Goal: Transaction & Acquisition: Purchase product/service

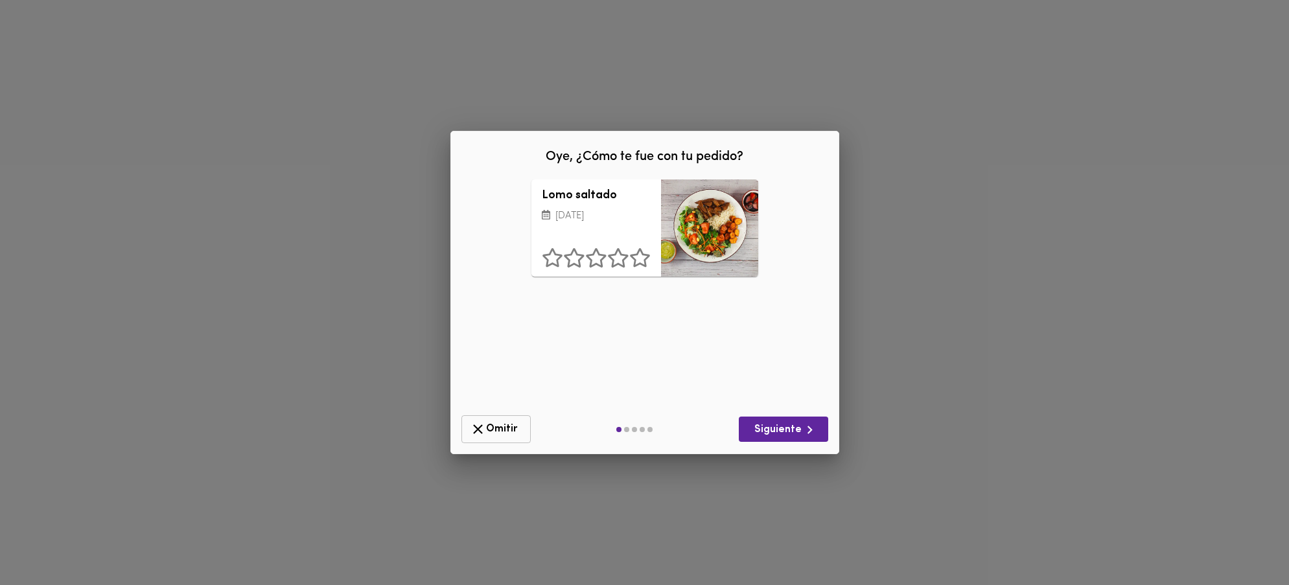
click at [509, 430] on span "Omitir" at bounding box center [496, 429] width 53 height 16
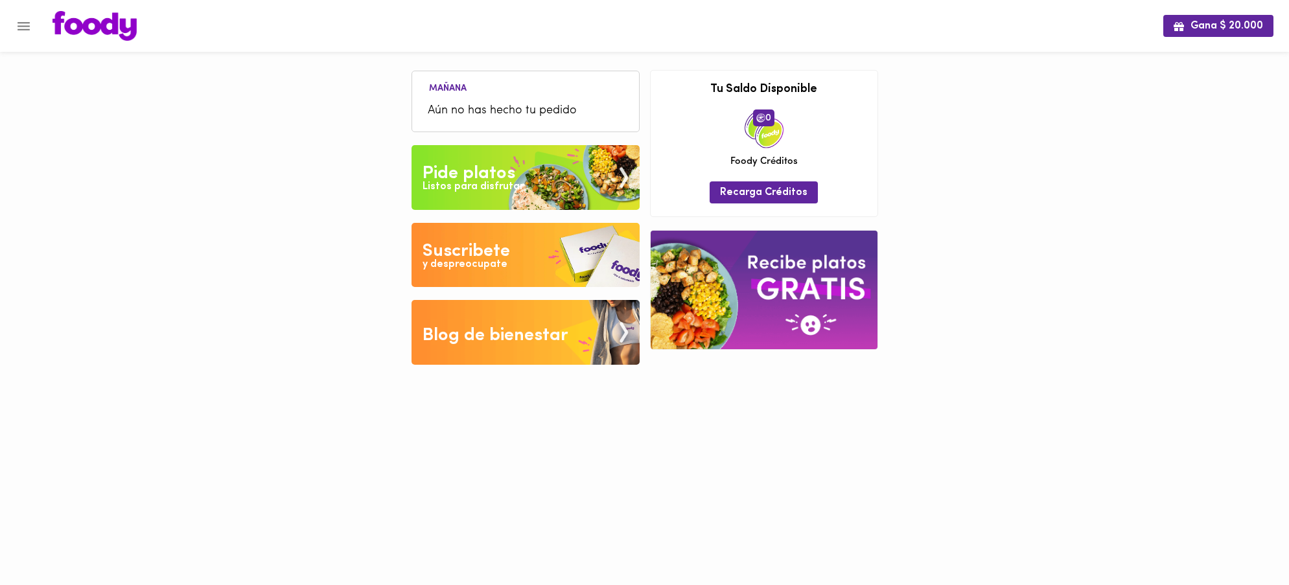
click at [523, 193] on img at bounding box center [526, 177] width 228 height 65
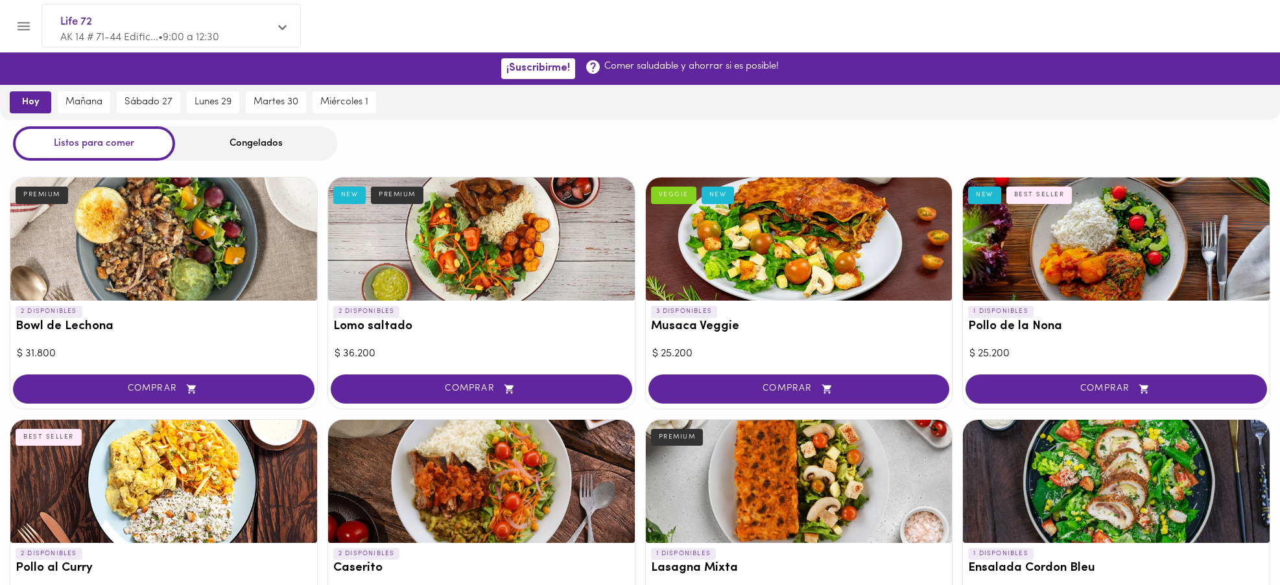
click at [275, 147] on div "Congelados" at bounding box center [256, 143] width 162 height 34
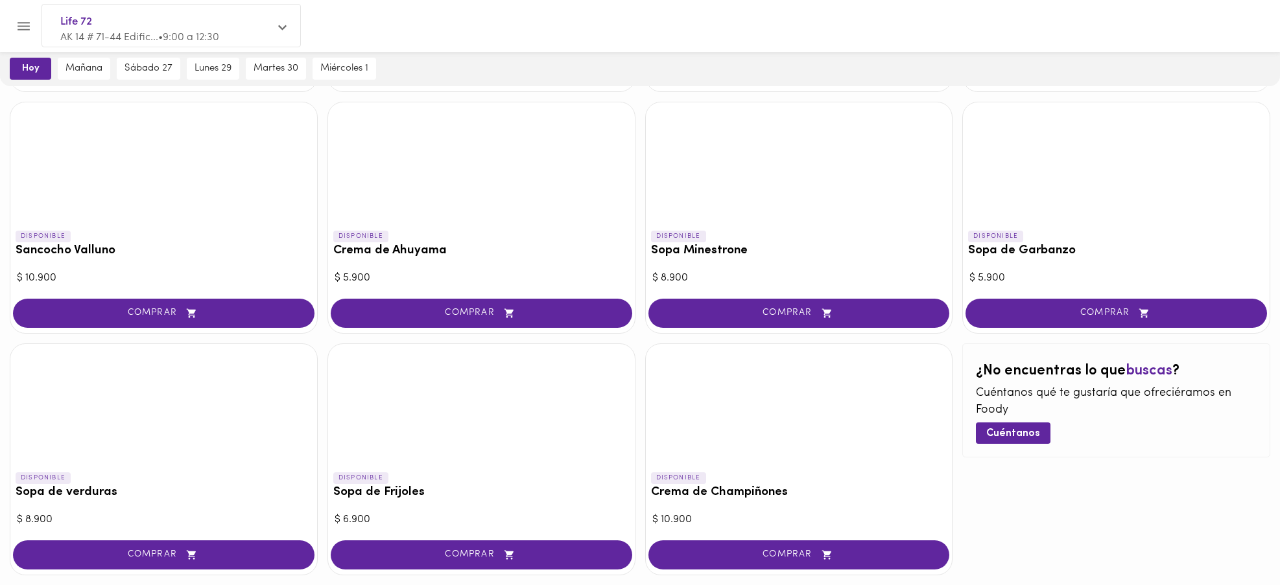
scroll to position [611, 0]
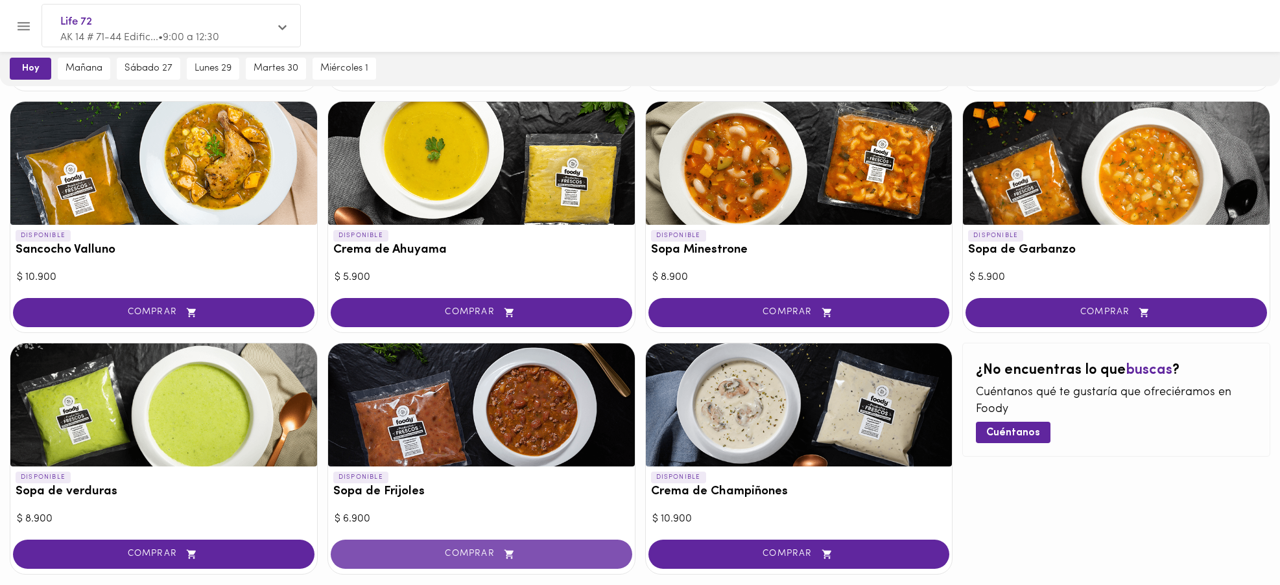
click at [459, 556] on span "COMPRAR" at bounding box center [481, 554] width 269 height 11
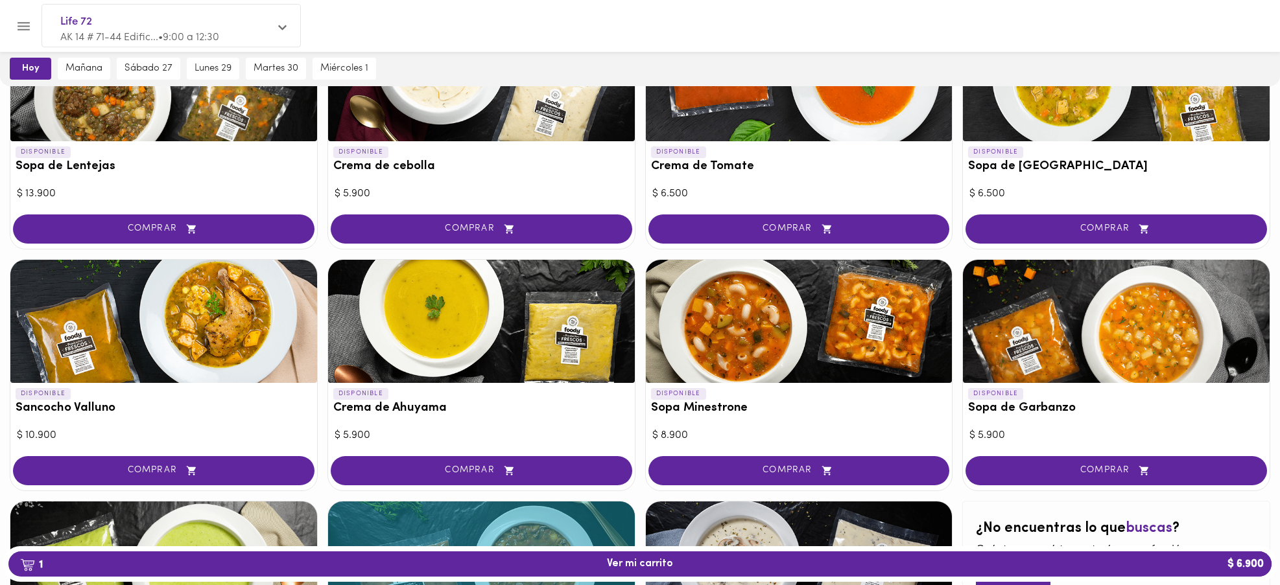
scroll to position [38, 0]
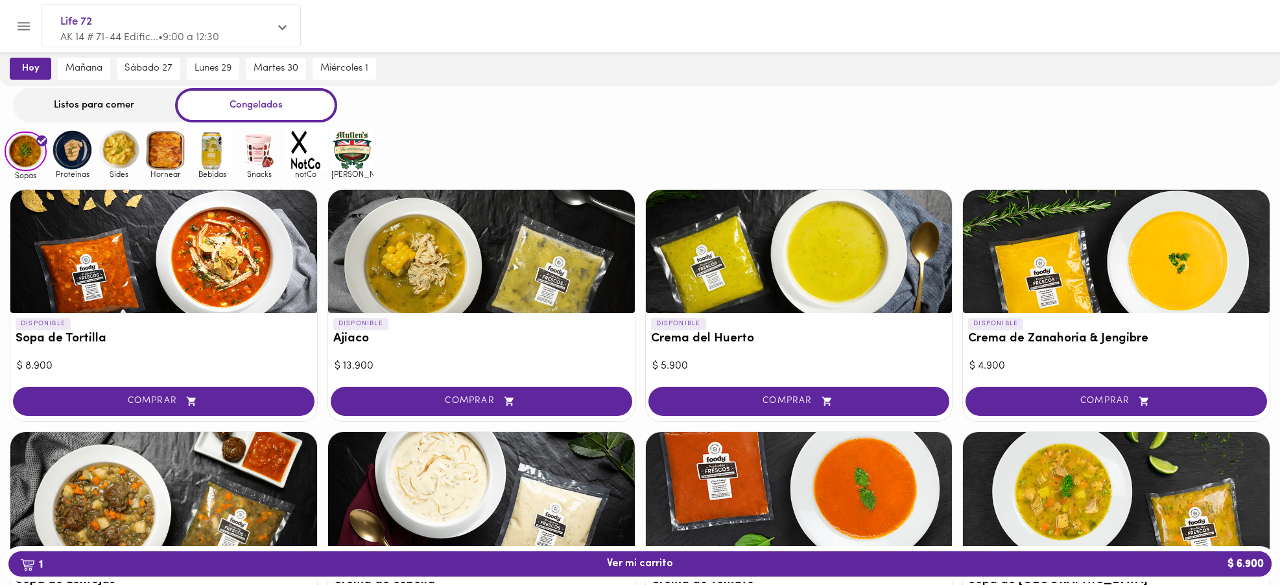
click at [106, 102] on div "Listos para comer" at bounding box center [94, 105] width 162 height 34
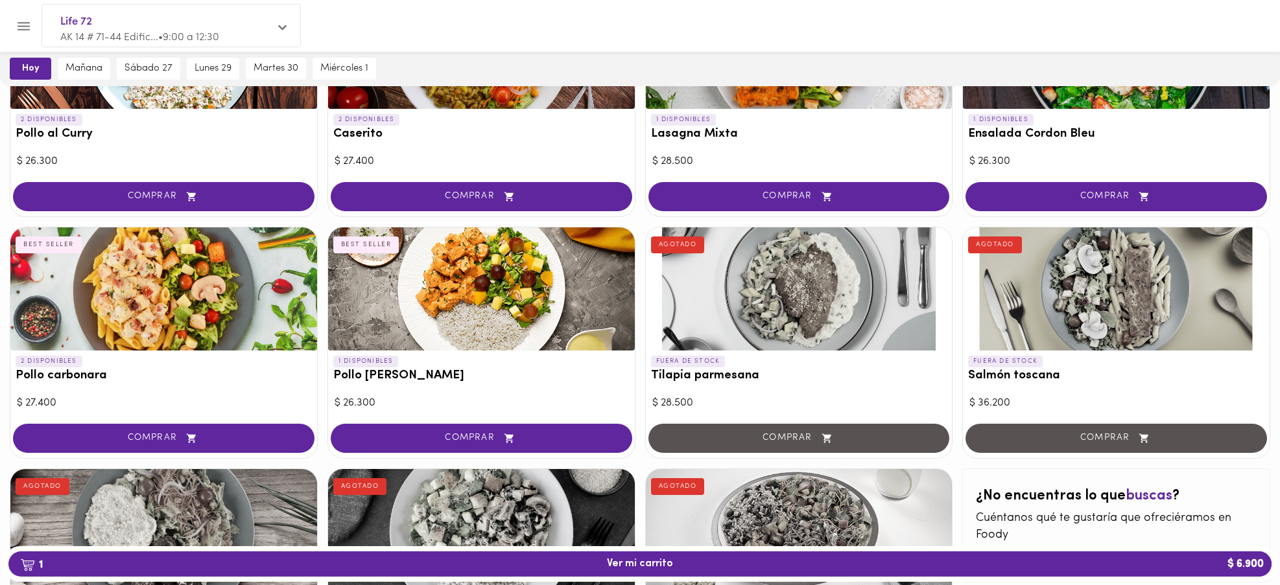
scroll to position [478, 0]
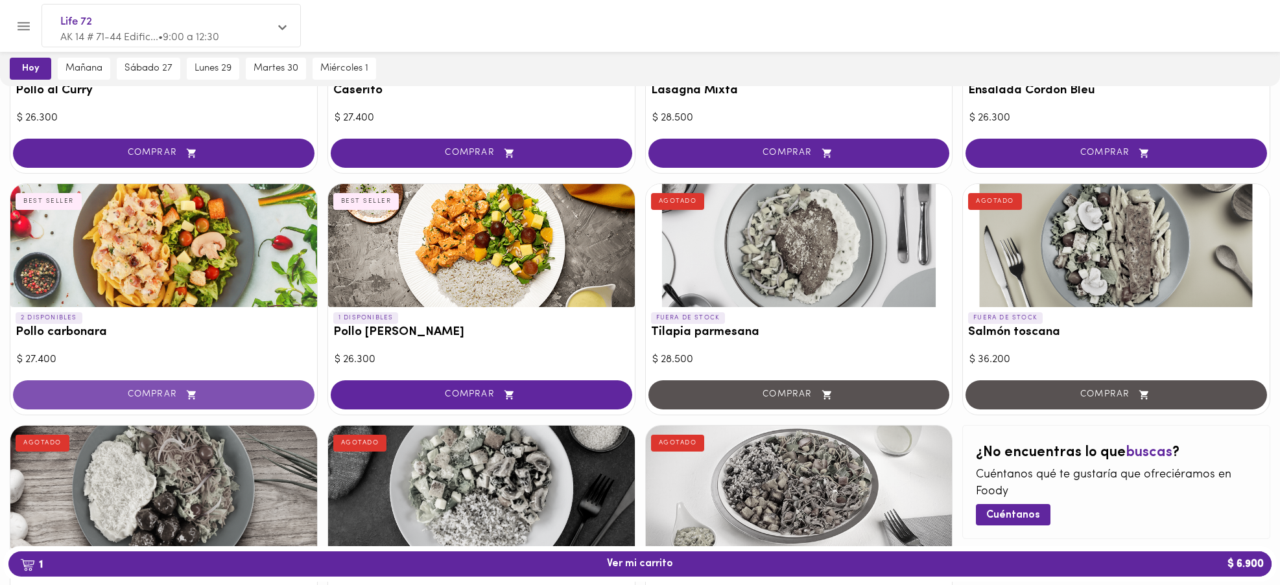
click at [170, 394] on span "COMPRAR" at bounding box center [163, 395] width 269 height 11
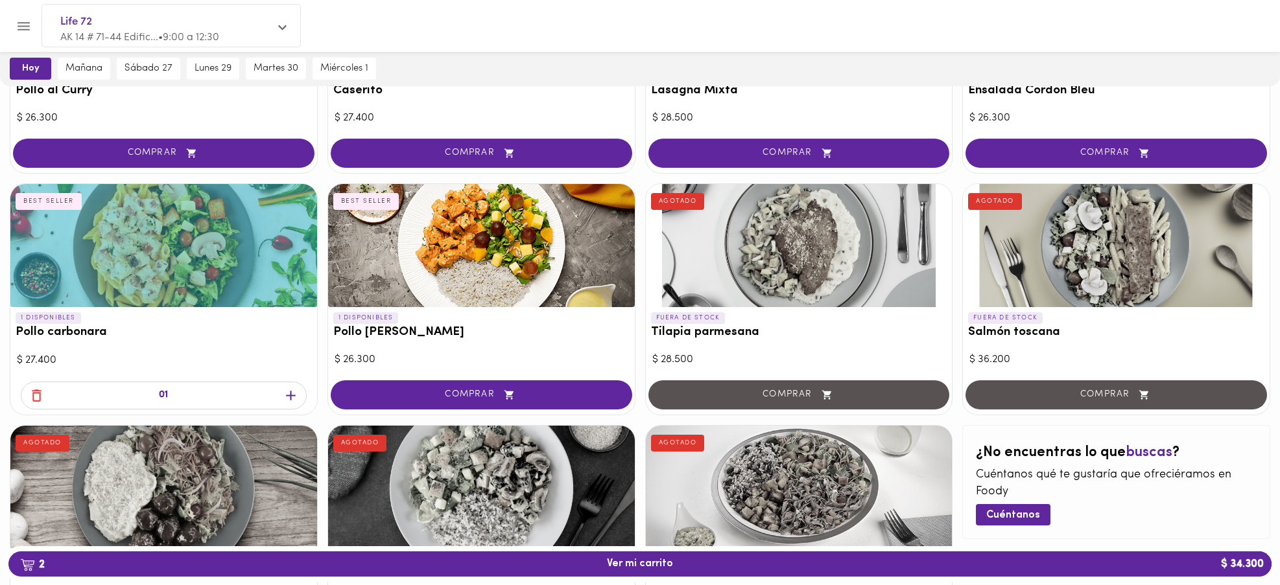
click at [119, 30] on p "AK 14 # 71-44 Edific... • 9:00 a 12:30" at bounding box center [164, 37] width 209 height 15
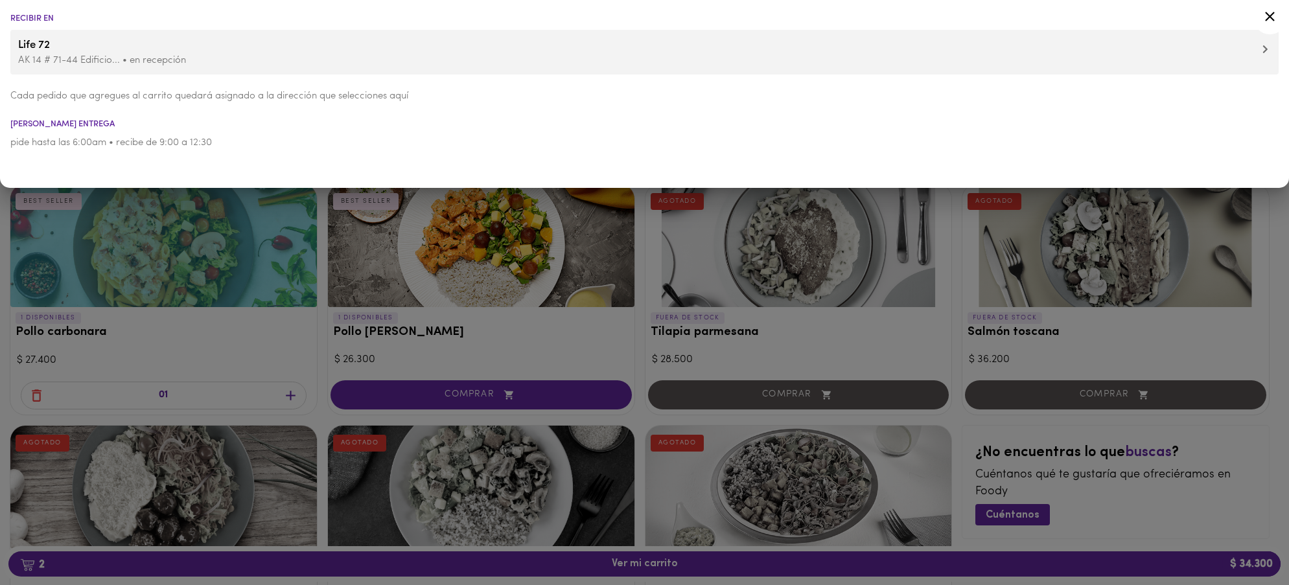
click at [248, 246] on div at bounding box center [644, 292] width 1289 height 585
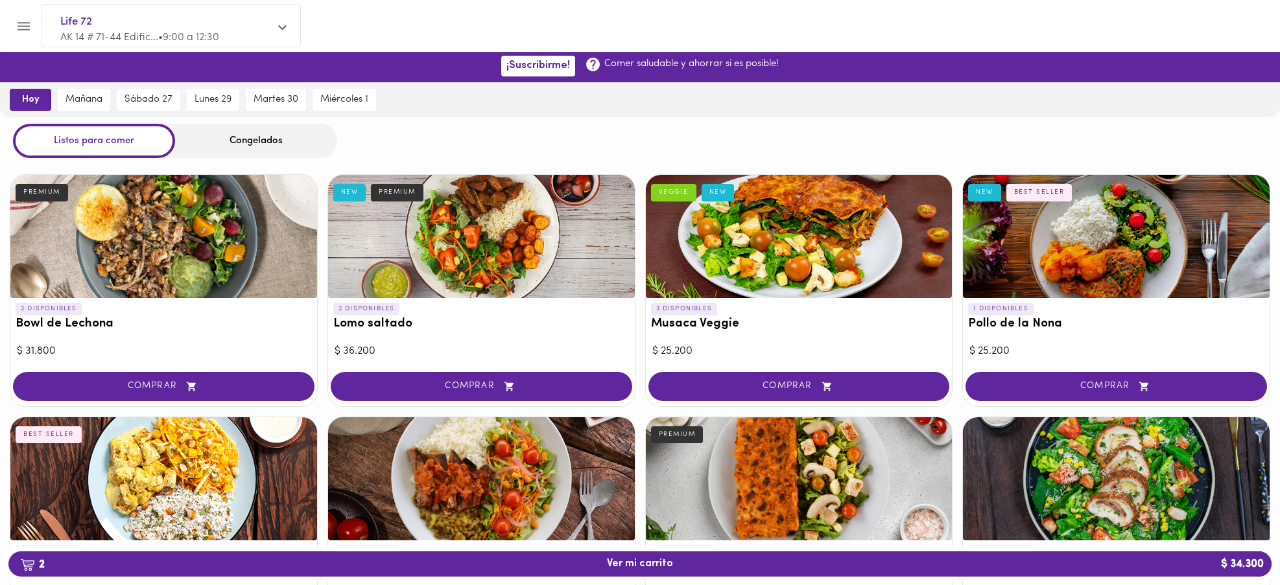
scroll to position [0, 0]
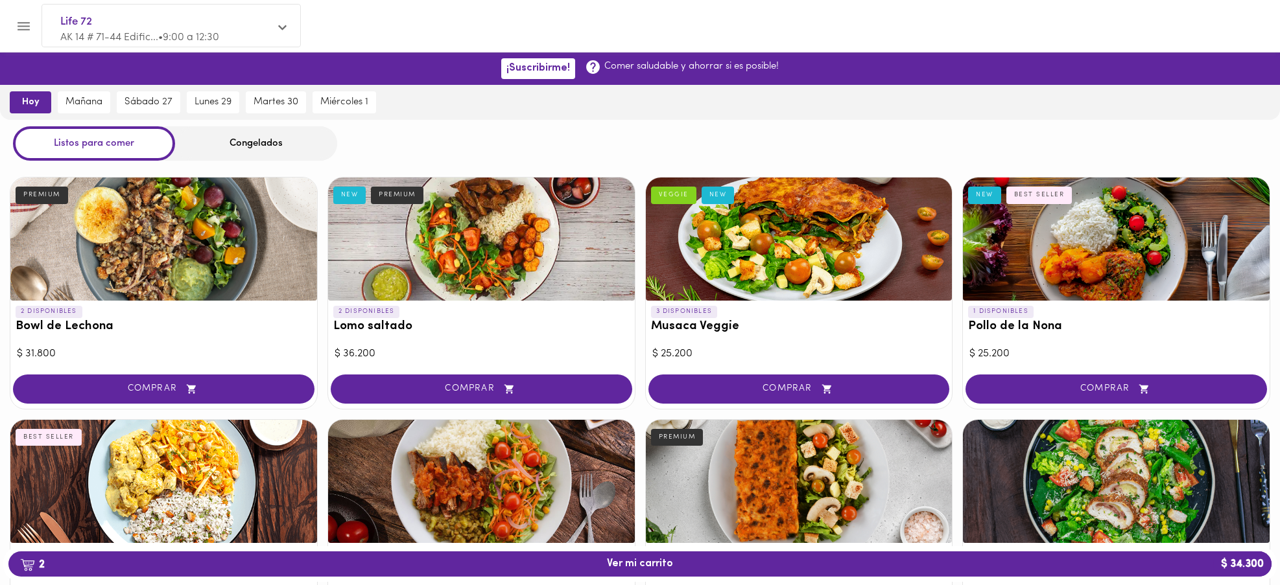
click at [242, 141] on div "Congelados" at bounding box center [256, 143] width 162 height 34
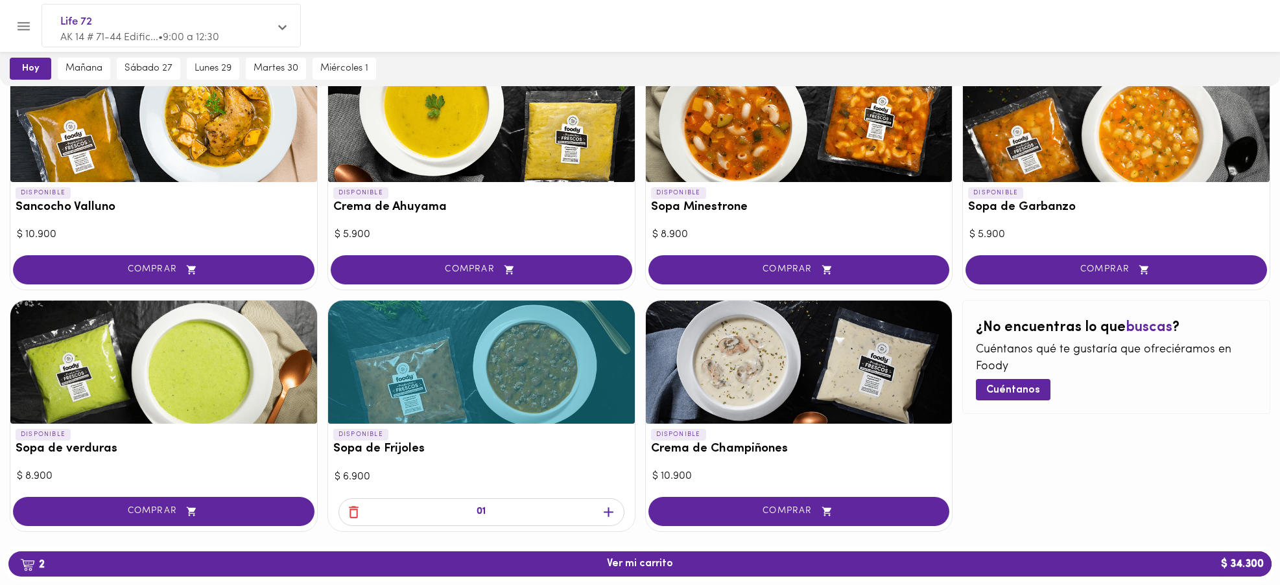
scroll to position [675, 0]
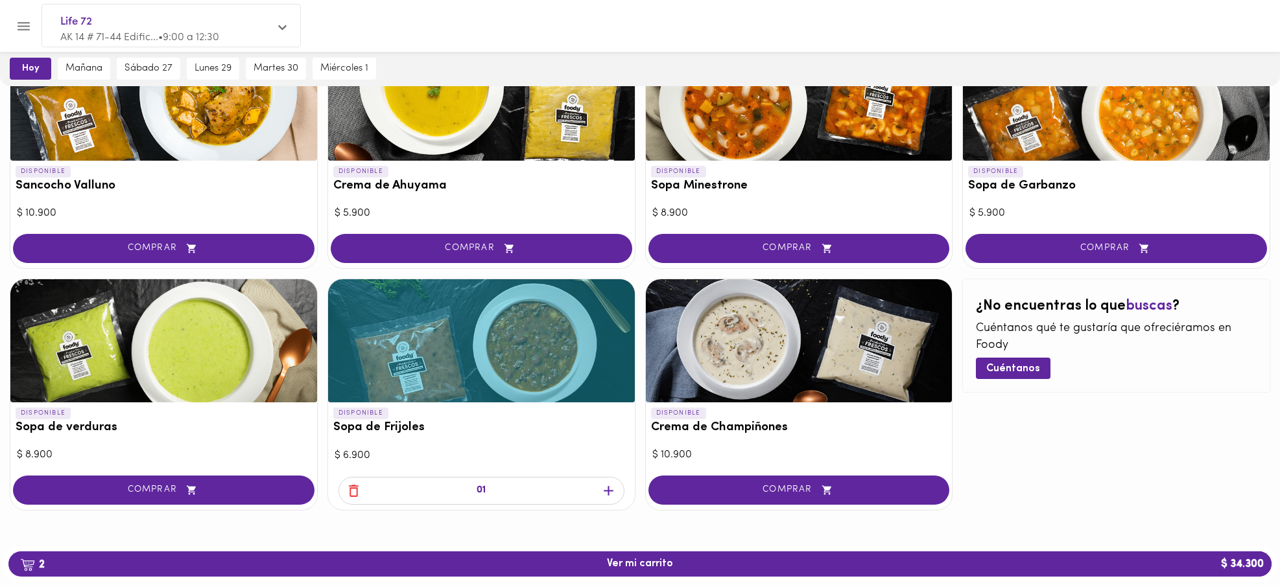
click at [353, 489] on icon "button" at bounding box center [354, 491] width 16 height 16
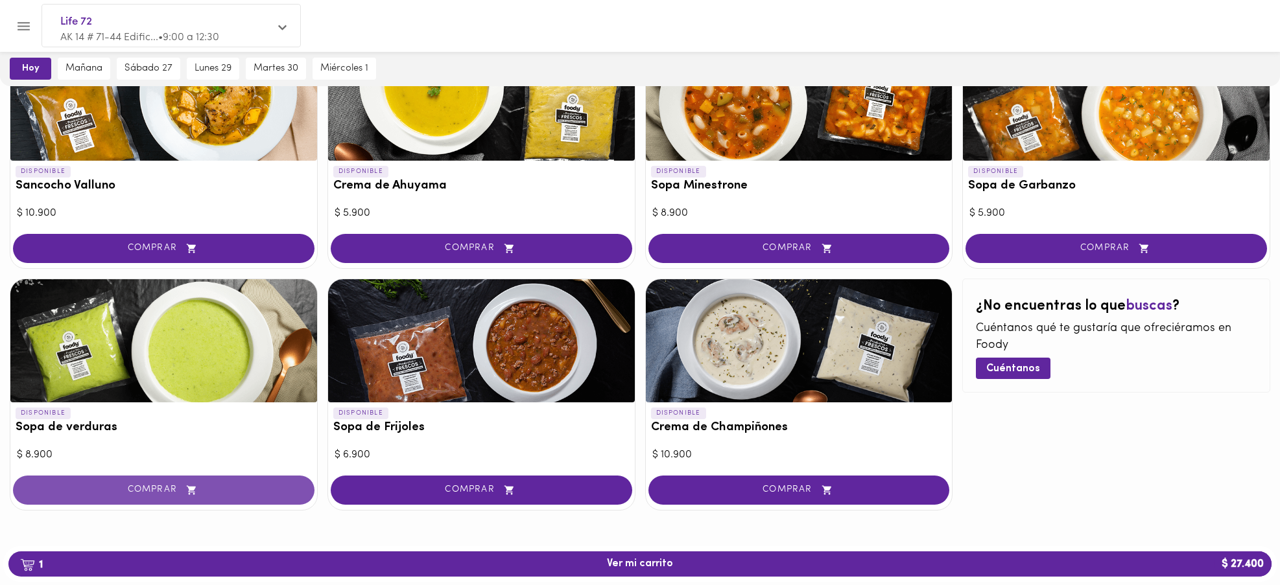
click at [165, 480] on button "COMPRAR" at bounding box center [163, 490] width 301 height 29
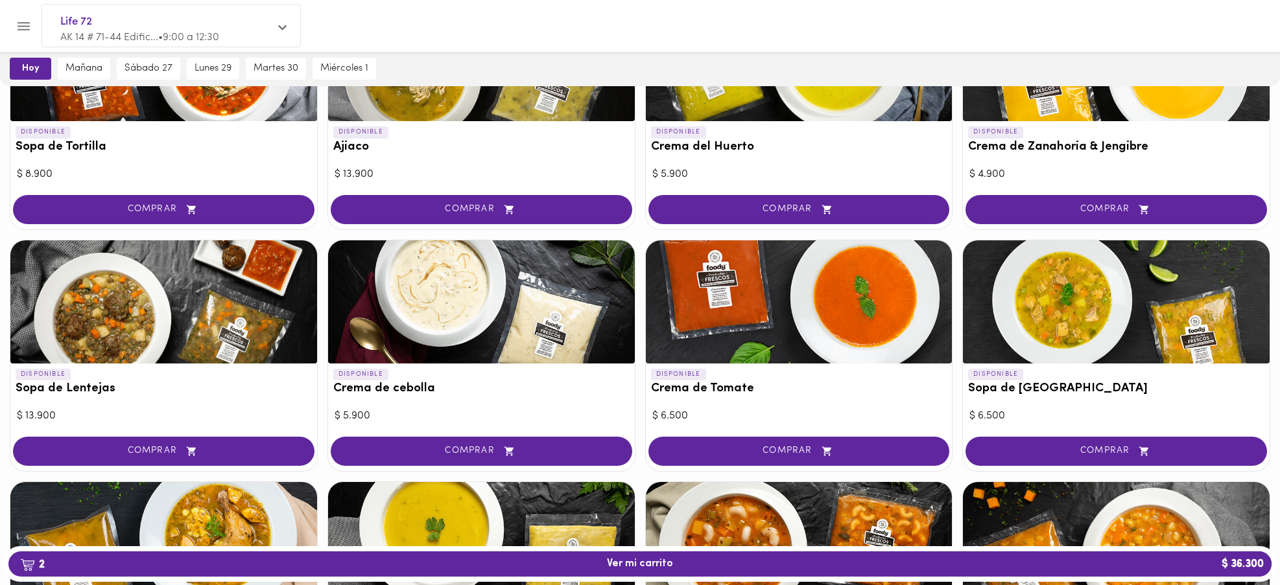
scroll to position [233, 0]
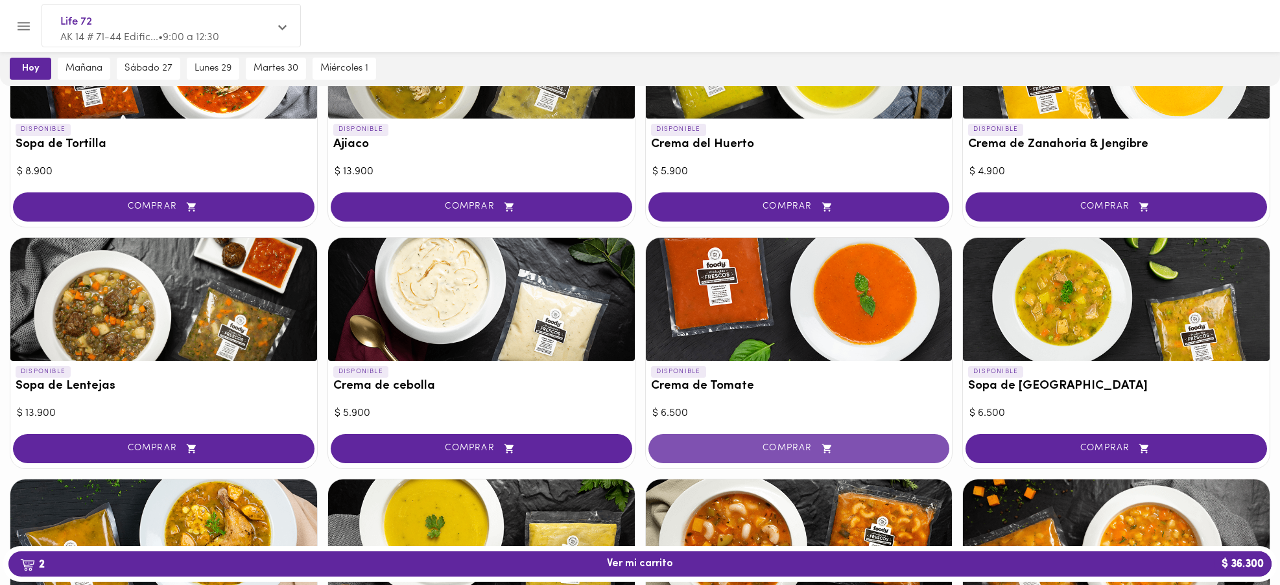
click at [777, 446] on span "COMPRAR" at bounding box center [798, 448] width 269 height 11
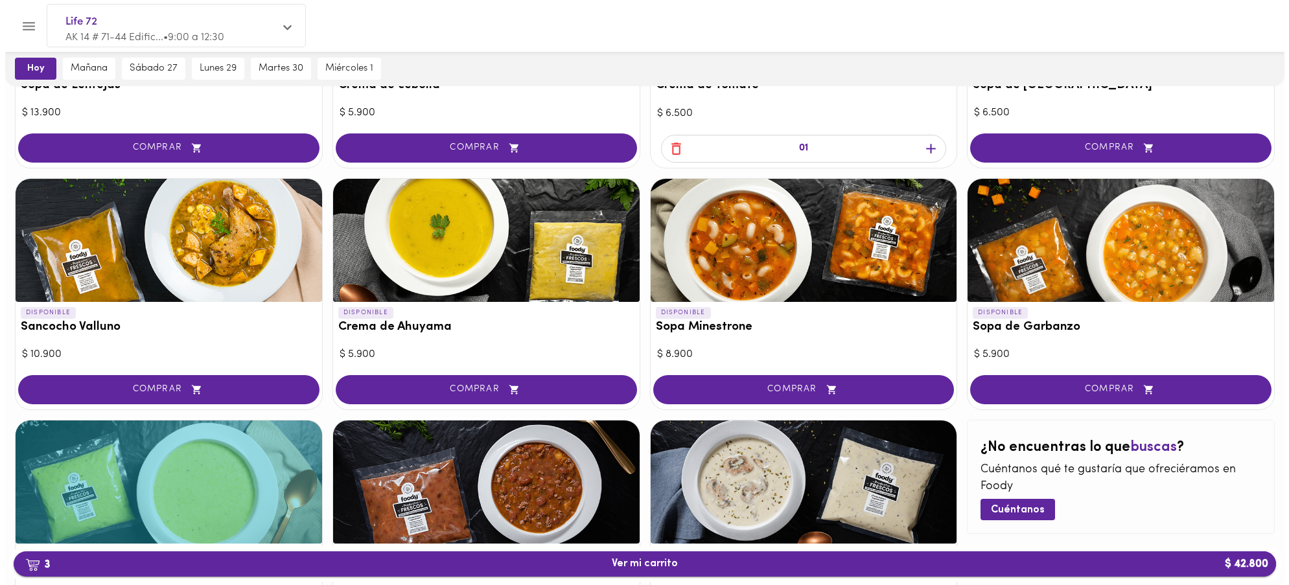
scroll to position [535, 0]
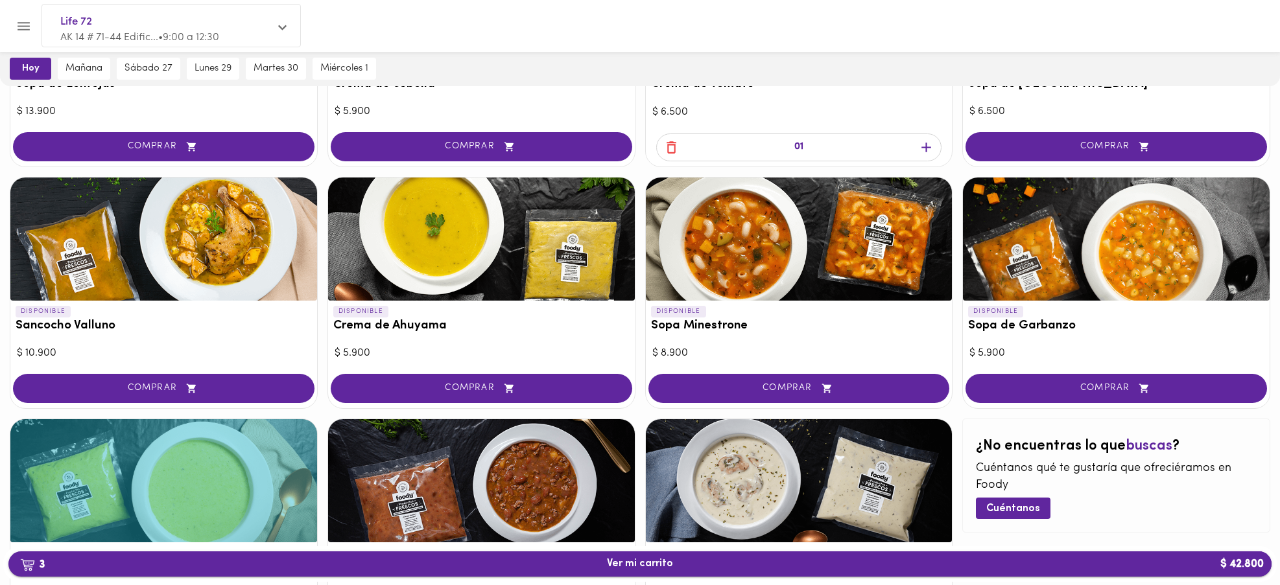
click at [630, 561] on span "3 Ver mi carrito $ 42.800" at bounding box center [640, 564] width 66 height 12
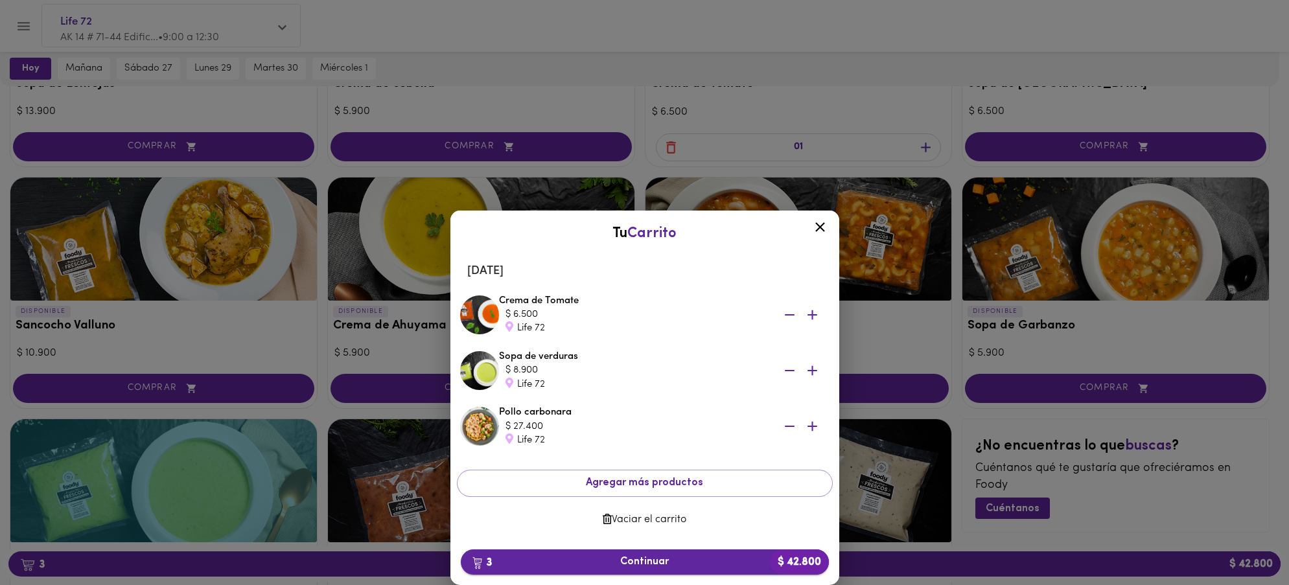
click at [633, 560] on span "3 Continuar $ 42.800" at bounding box center [644, 562] width 347 height 12
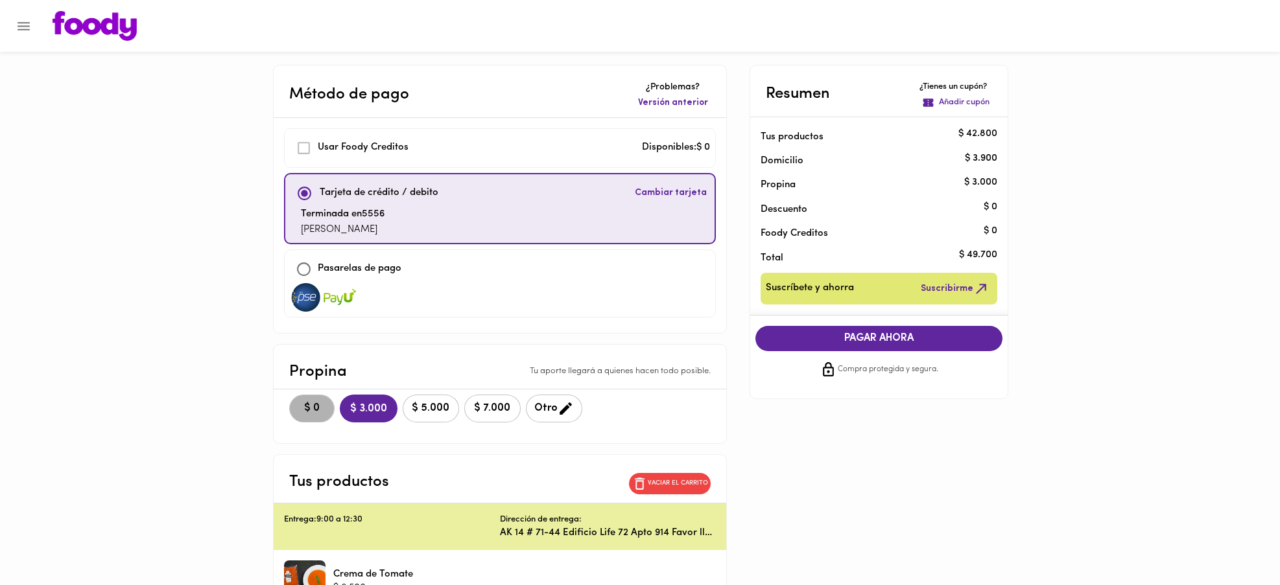
click at [312, 412] on span "$ 0" at bounding box center [312, 409] width 29 height 12
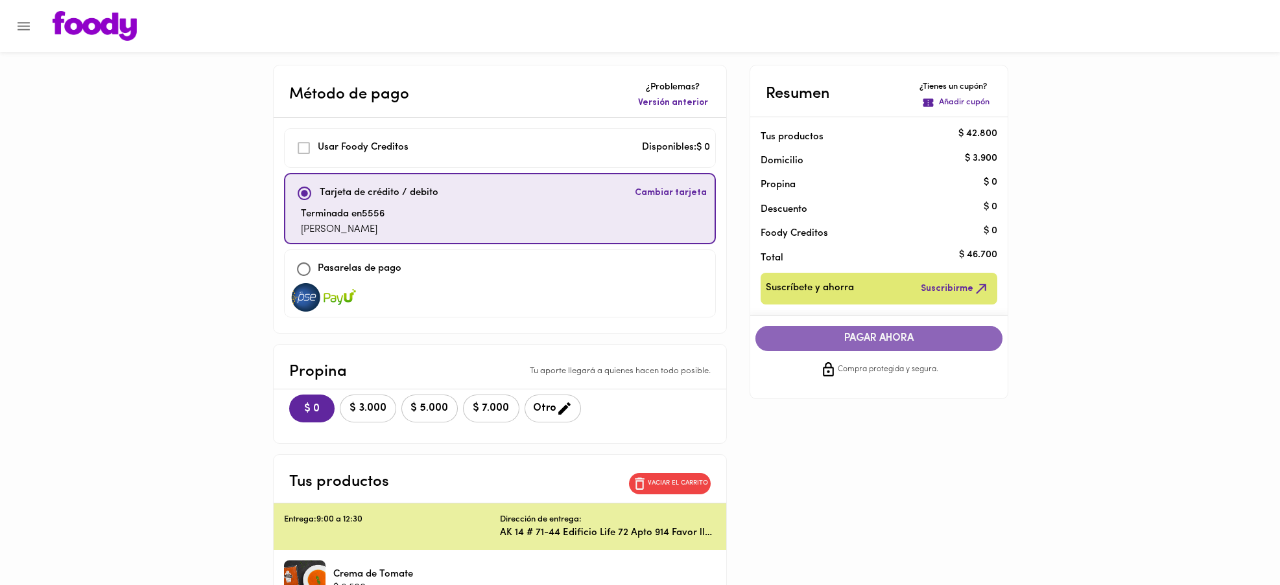
click at [893, 340] on span "PAGAR AHORA" at bounding box center [879, 339] width 222 height 12
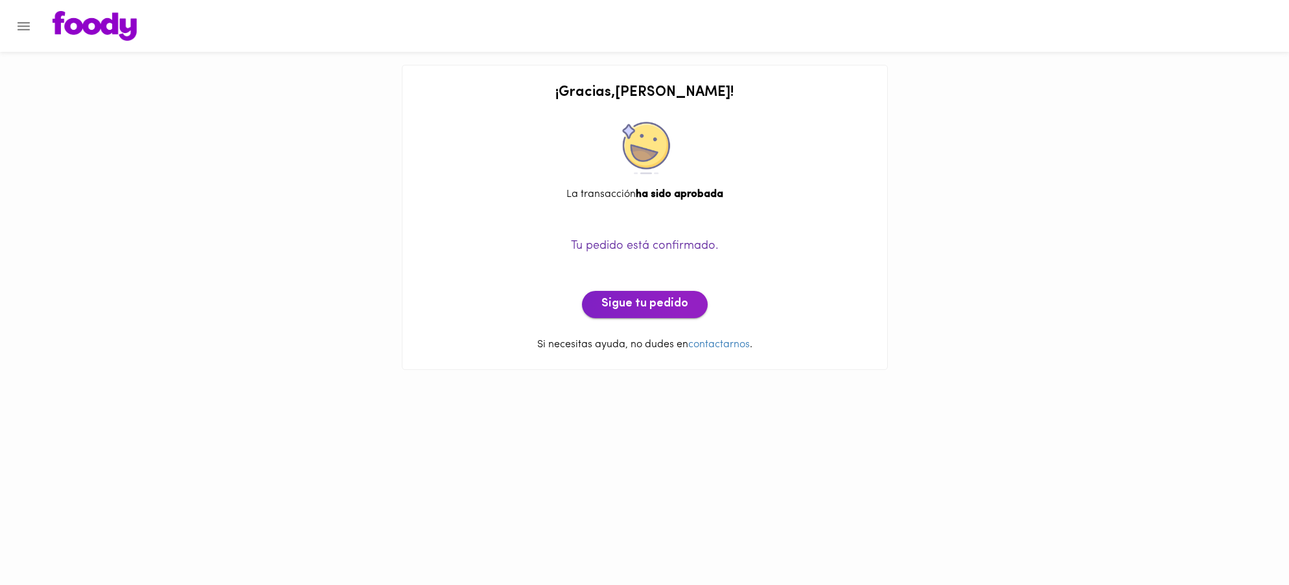
click at [631, 300] on span "Sigue tu pedido" at bounding box center [645, 305] width 87 height 14
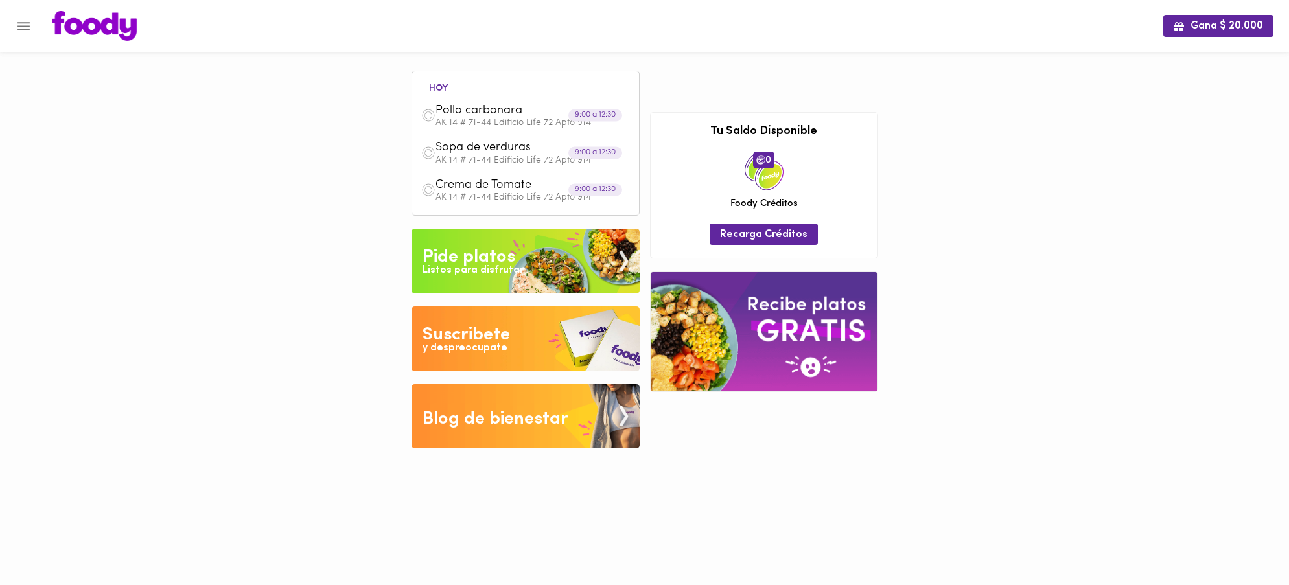
click at [465, 258] on div "Pide platos" at bounding box center [469, 257] width 93 height 26
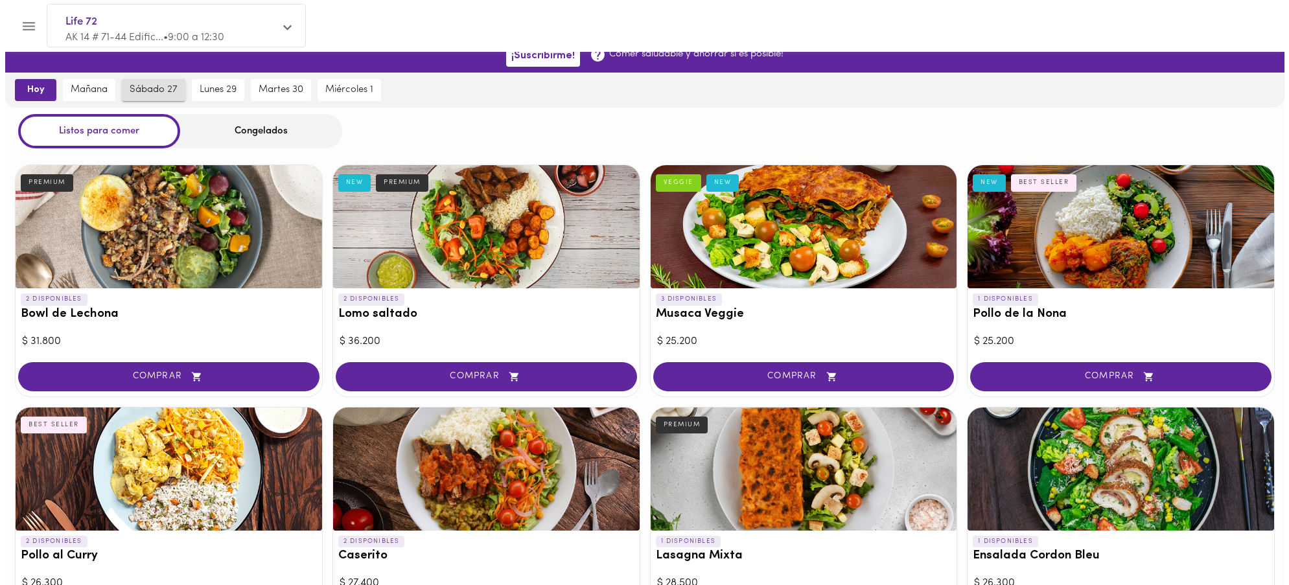
scroll to position [10, 0]
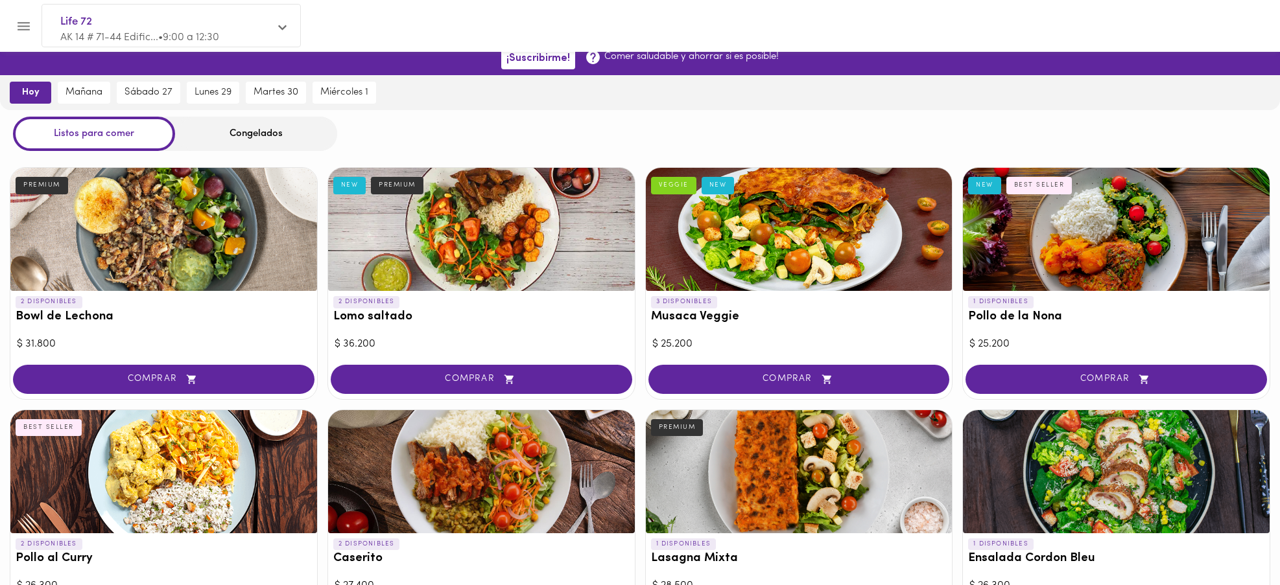
click at [147, 33] on span "AK 14 # 71-44 Edific... • 9:00 a 12:30" at bounding box center [139, 37] width 159 height 10
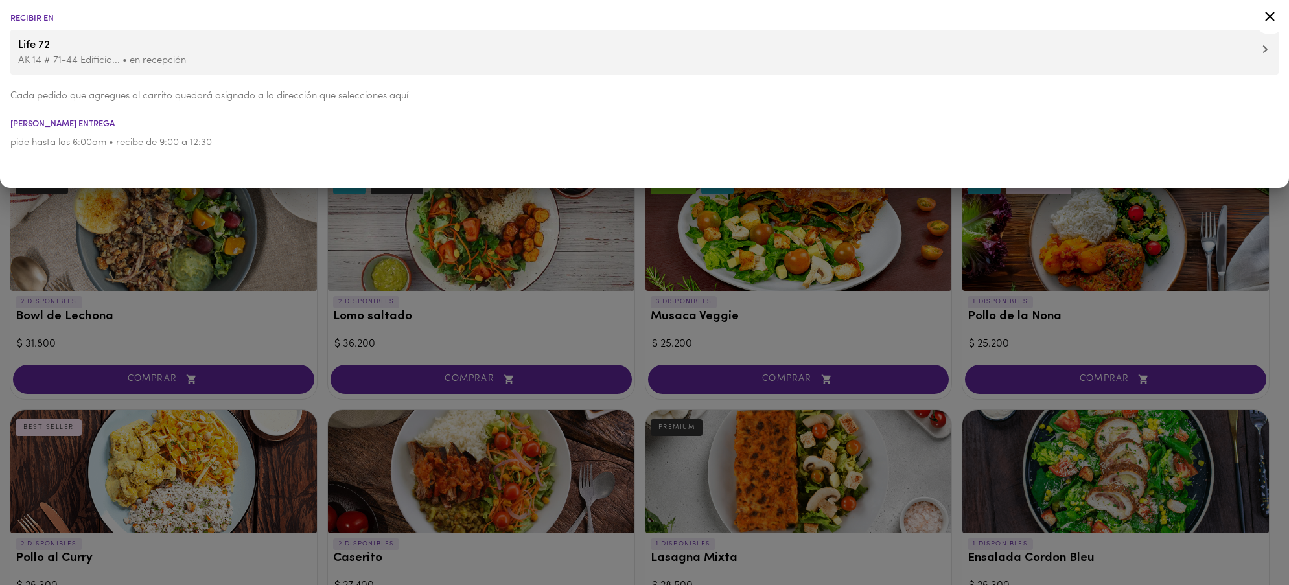
click at [62, 51] on span "Life 72" at bounding box center [644, 45] width 1253 height 17
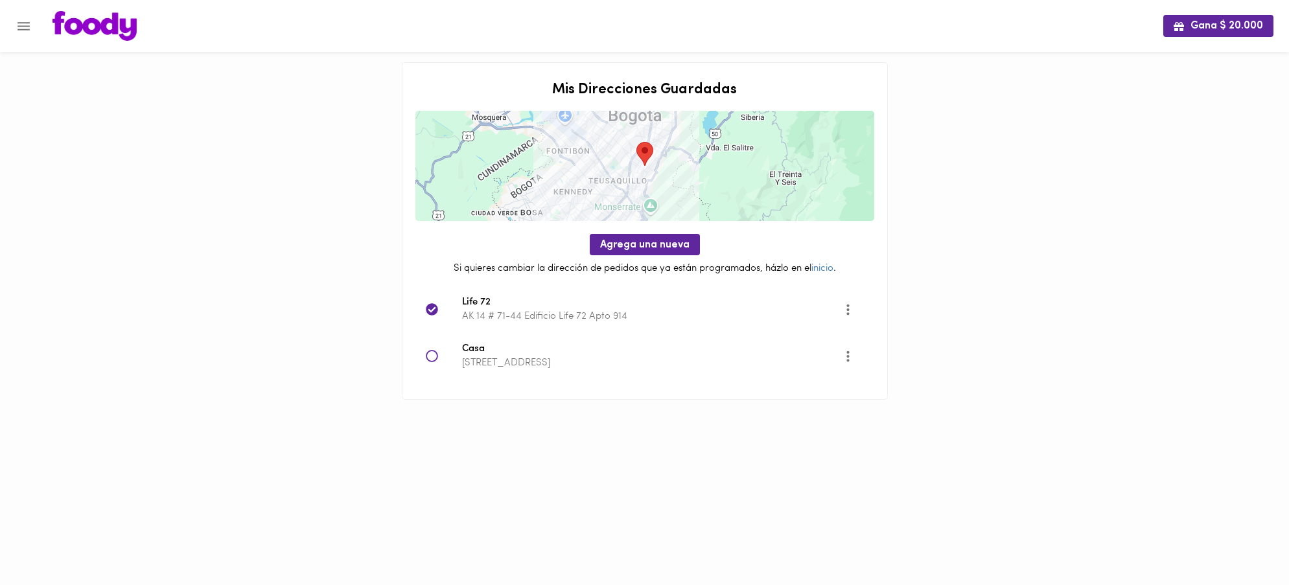
click at [432, 360] on icon at bounding box center [432, 356] width 13 height 13
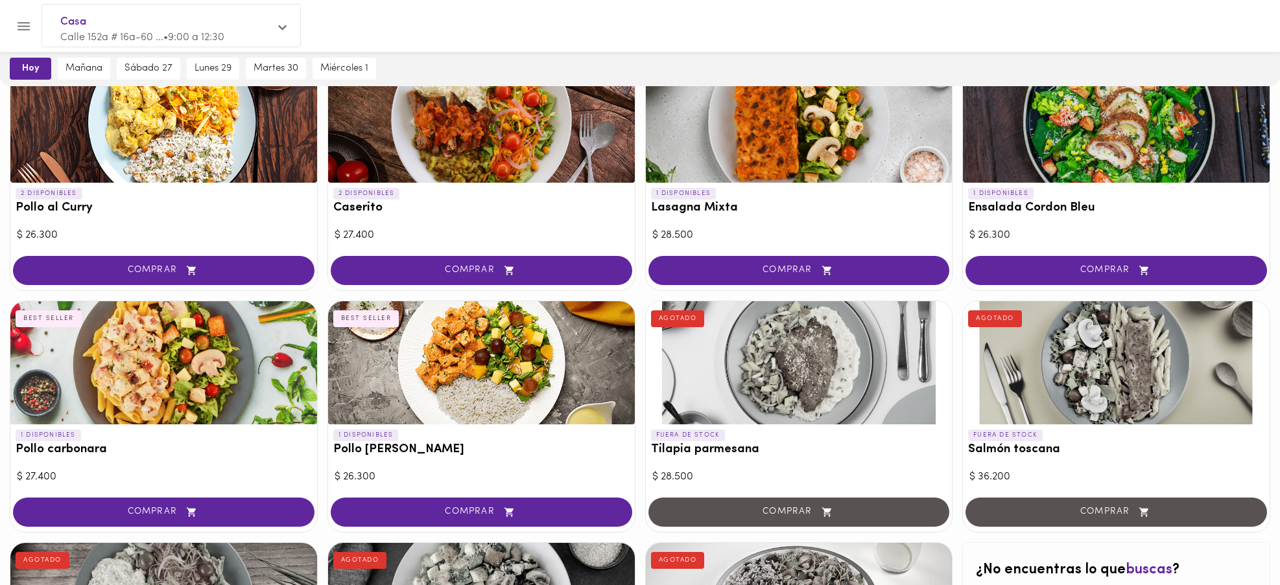
scroll to position [382, 0]
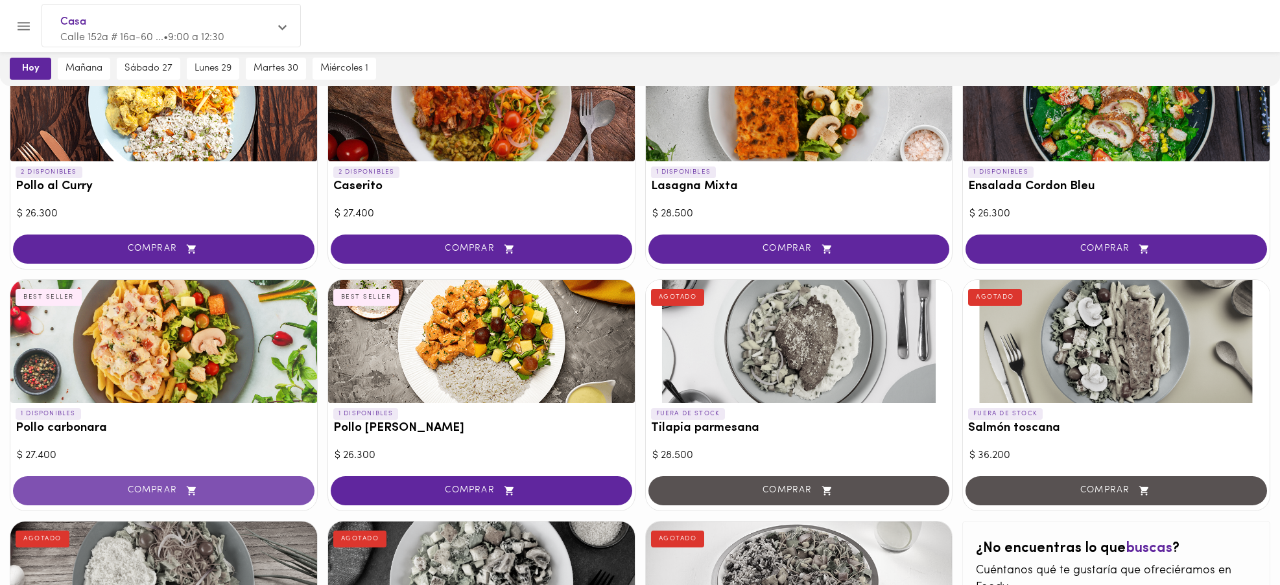
click at [162, 491] on span "COMPRAR" at bounding box center [163, 491] width 269 height 11
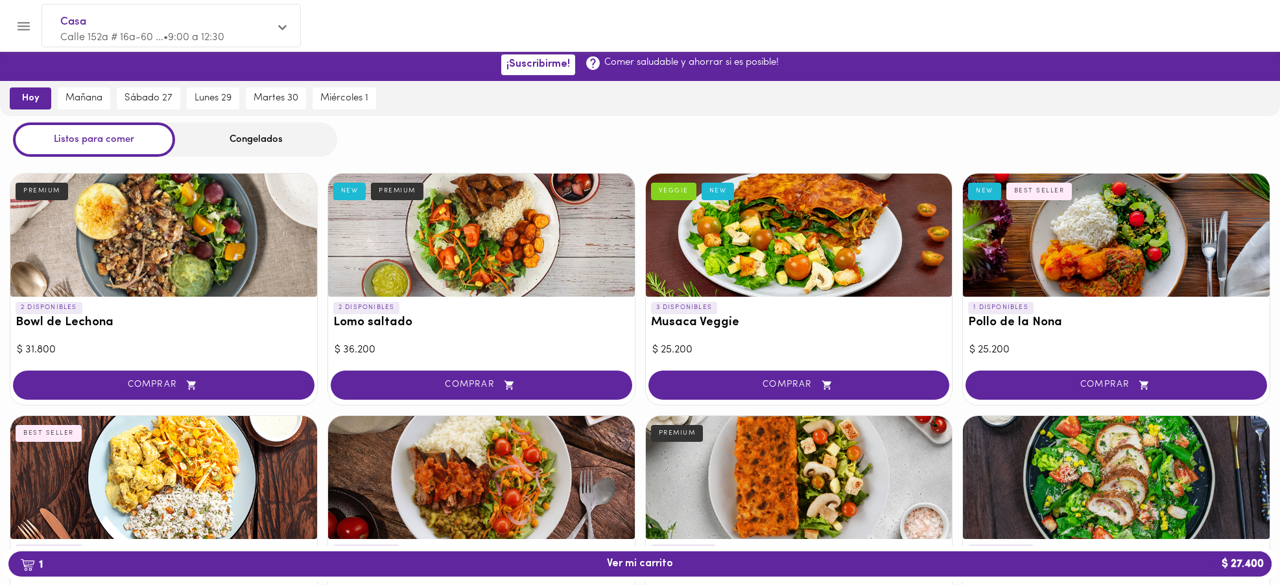
scroll to position [0, 0]
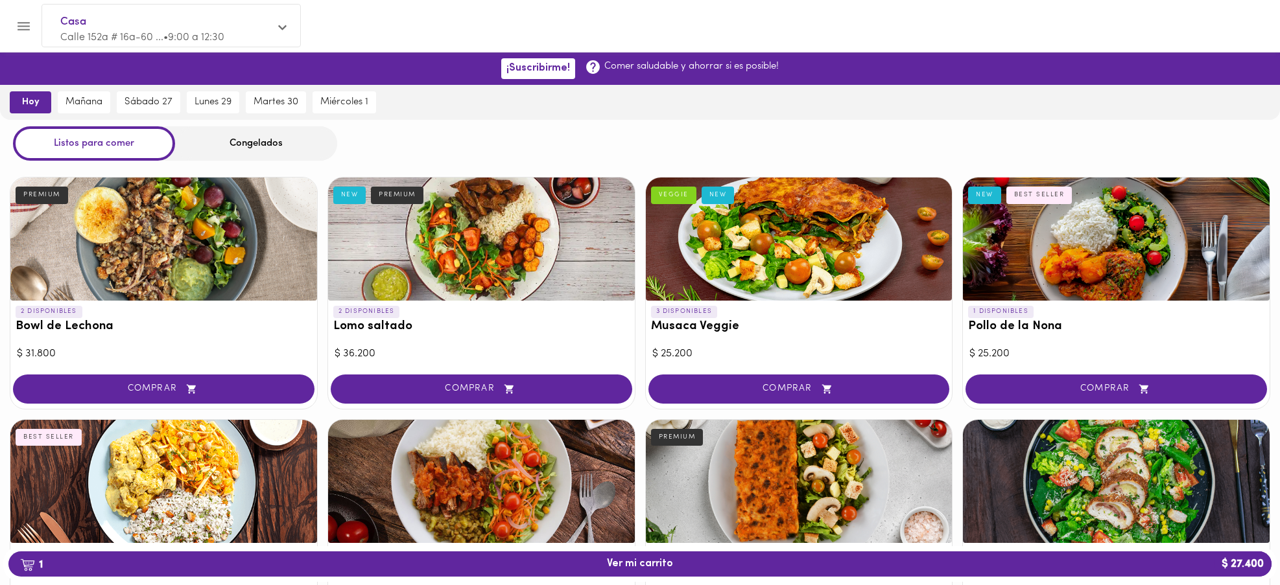
click at [263, 143] on div "Congelados" at bounding box center [256, 143] width 162 height 34
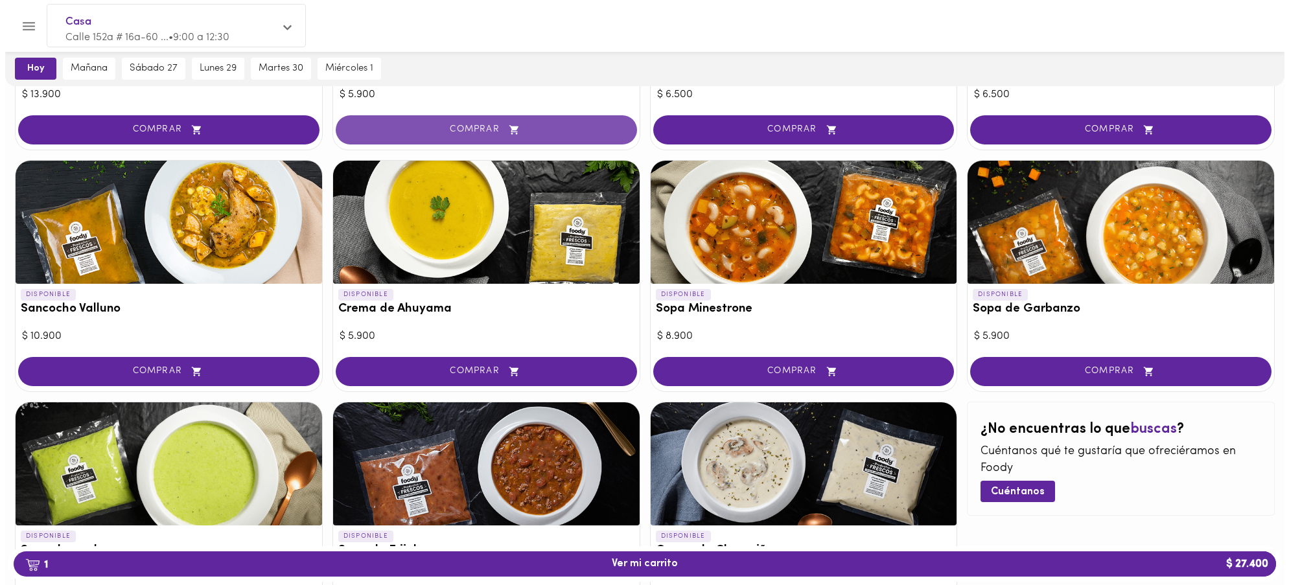
scroll to position [675, 0]
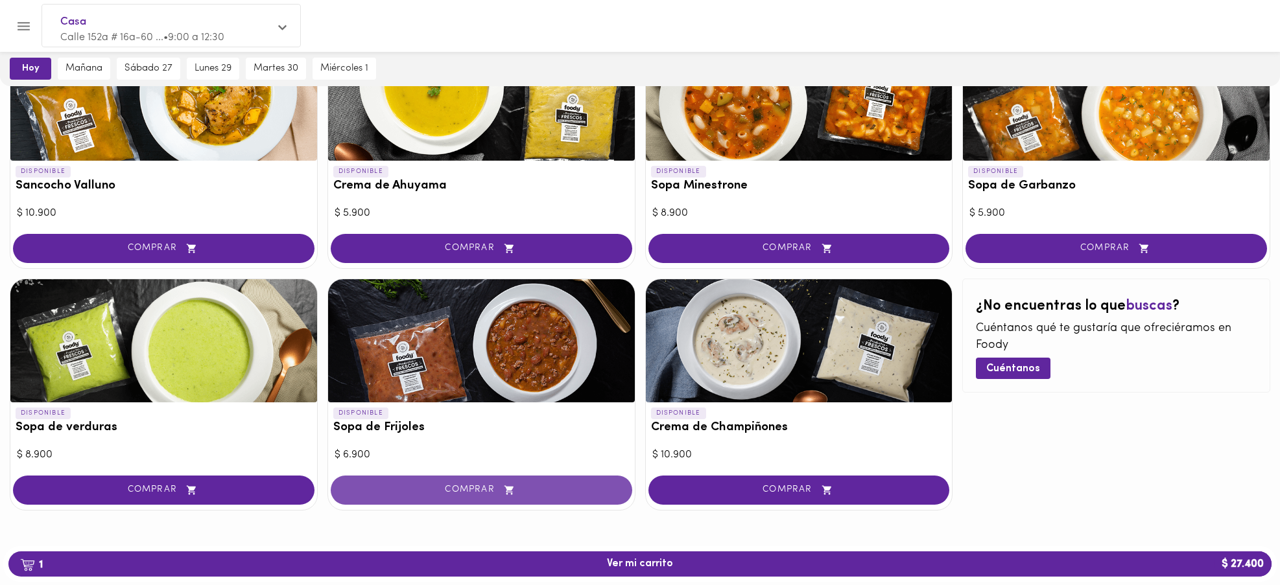
click at [473, 488] on span "COMPRAR" at bounding box center [481, 490] width 269 height 11
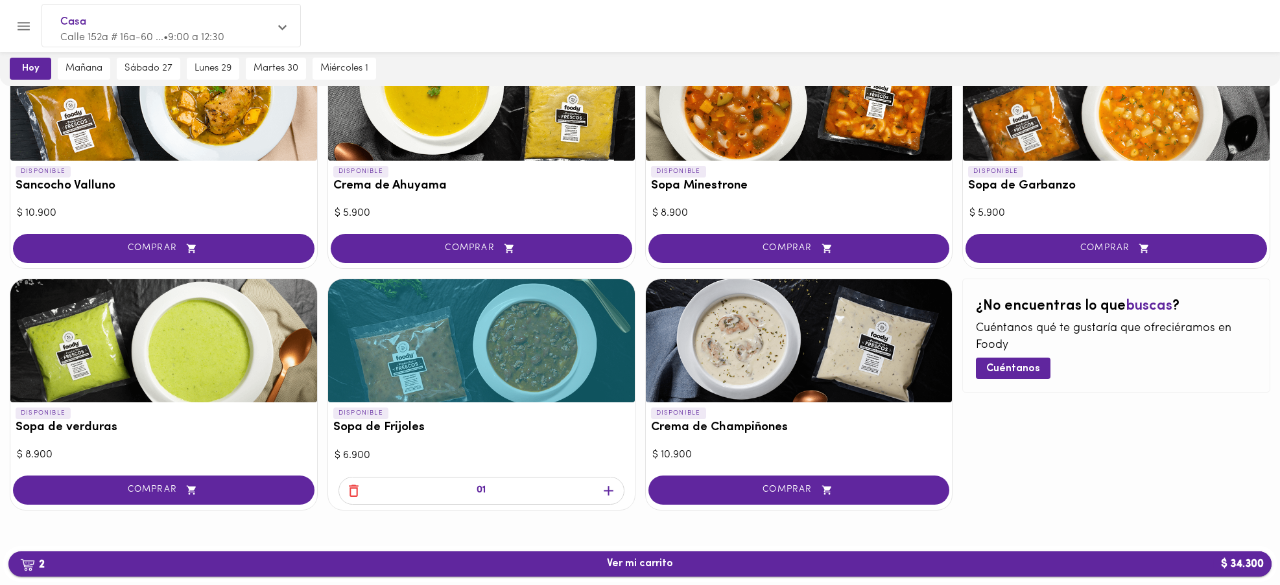
click at [572, 568] on span "2 Ver mi carrito $ 34.300" at bounding box center [640, 564] width 1242 height 12
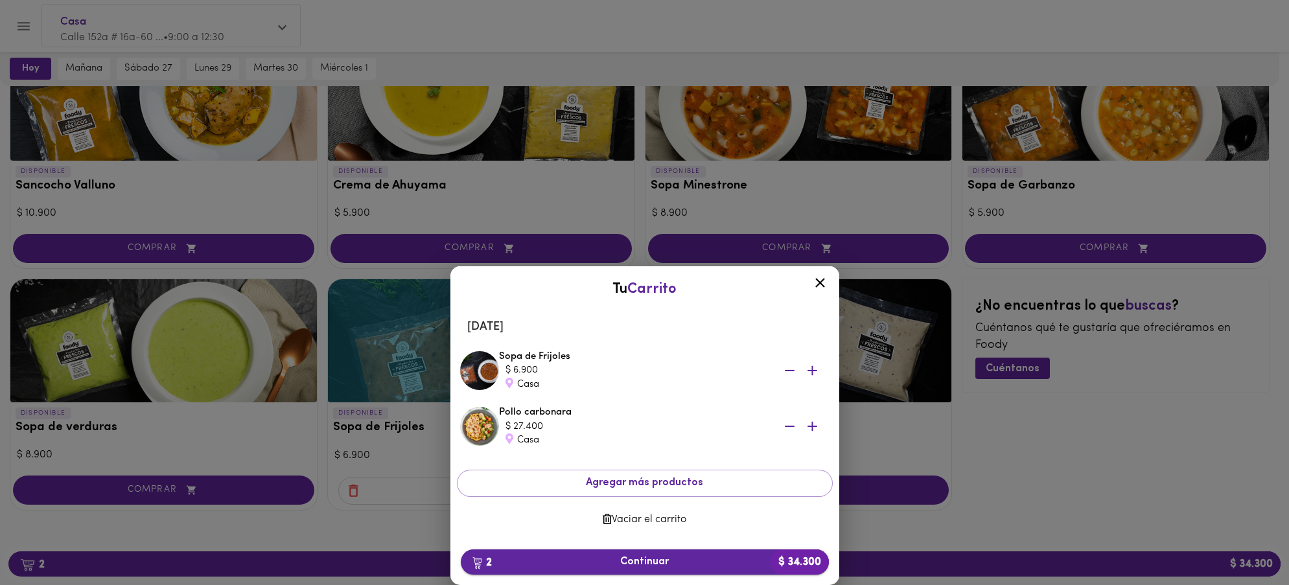
click at [636, 559] on span "2 Continuar $ 34.300" at bounding box center [644, 562] width 347 height 12
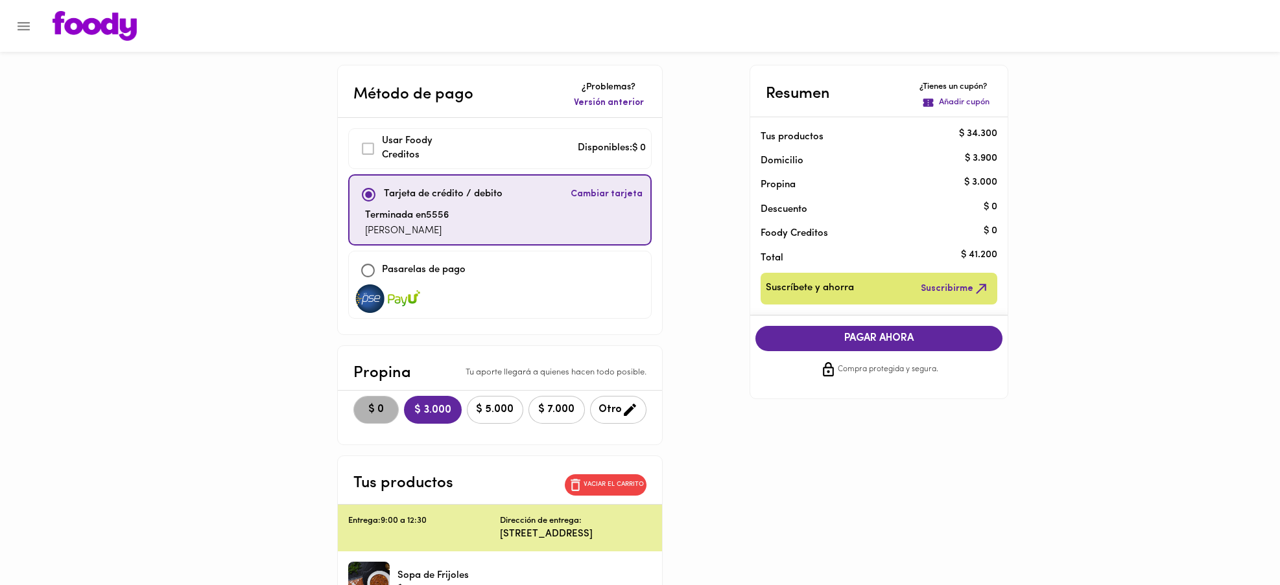
click at [364, 416] on span "$ 0" at bounding box center [376, 410] width 29 height 12
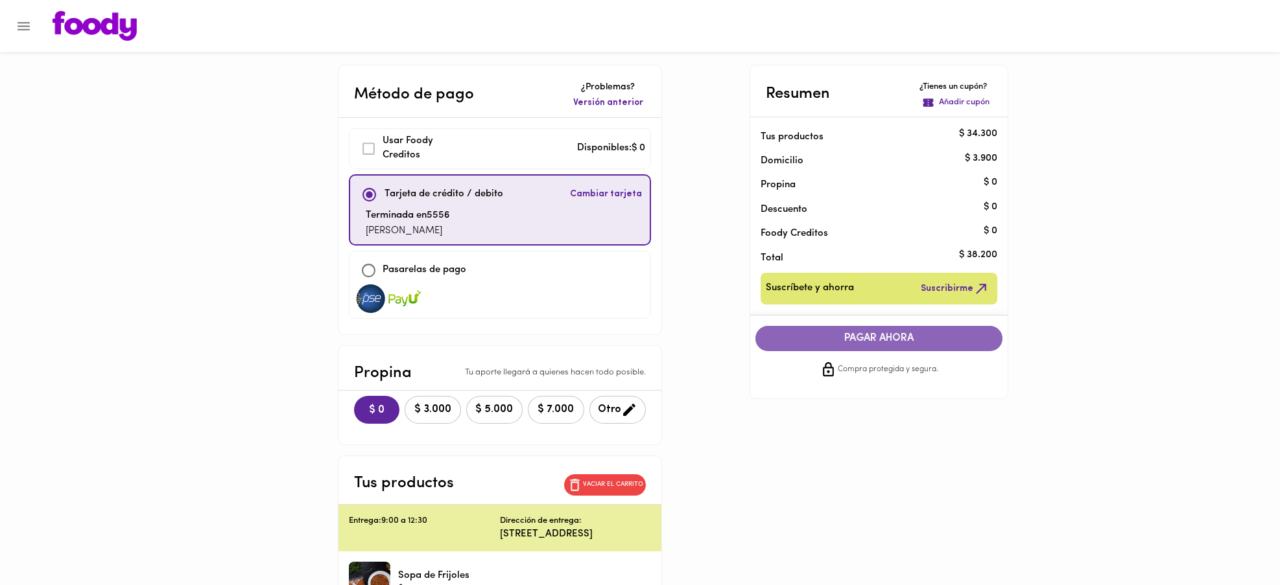
click at [873, 338] on span "PAGAR AHORA" at bounding box center [879, 339] width 222 height 12
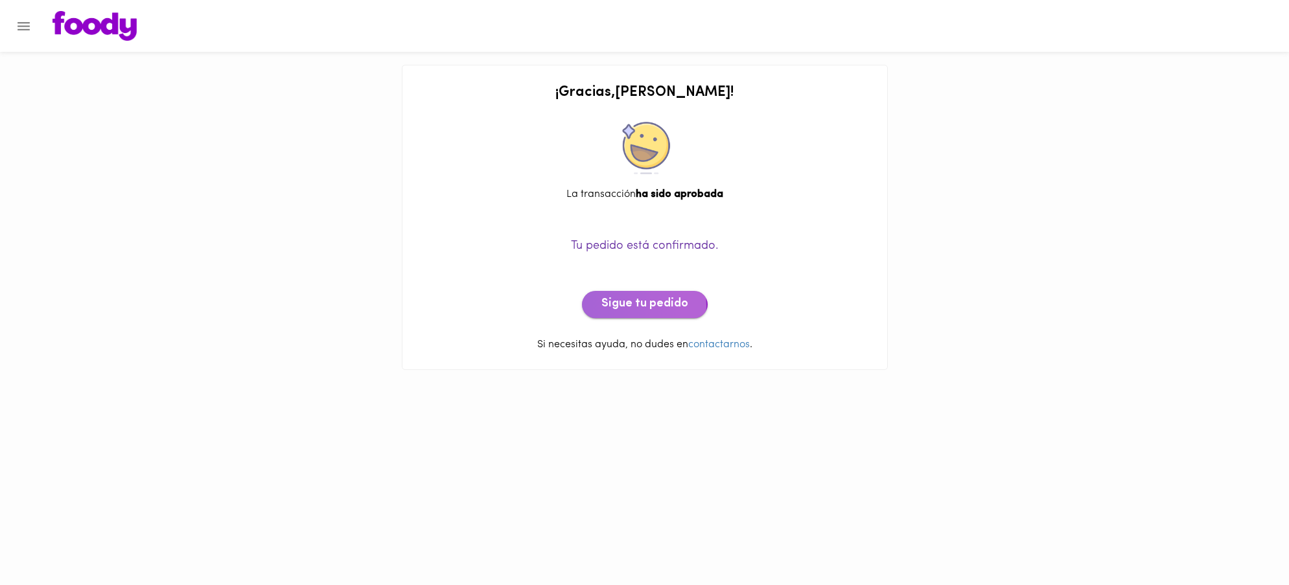
click at [633, 306] on span "Sigue tu pedido" at bounding box center [645, 305] width 87 height 14
